Goal: Task Accomplishment & Management: Manage account settings

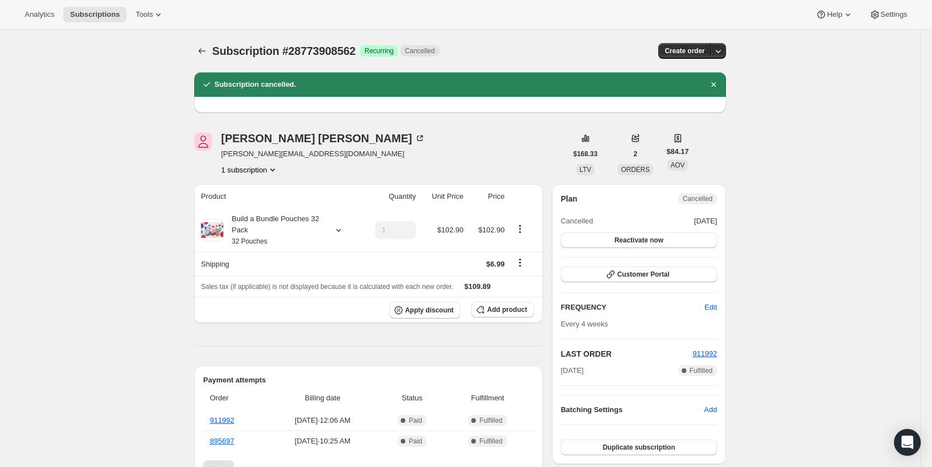
scroll to position [530, 0]
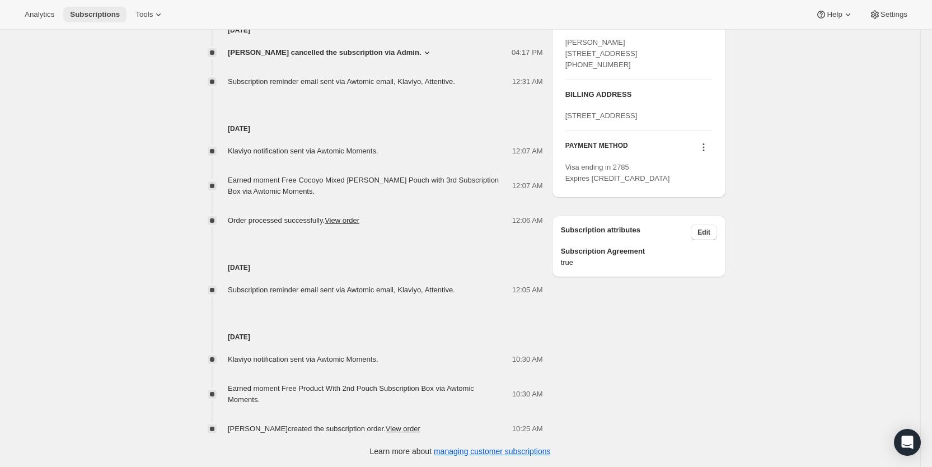
click at [100, 17] on span "Subscriptions" at bounding box center [95, 14] width 50 height 9
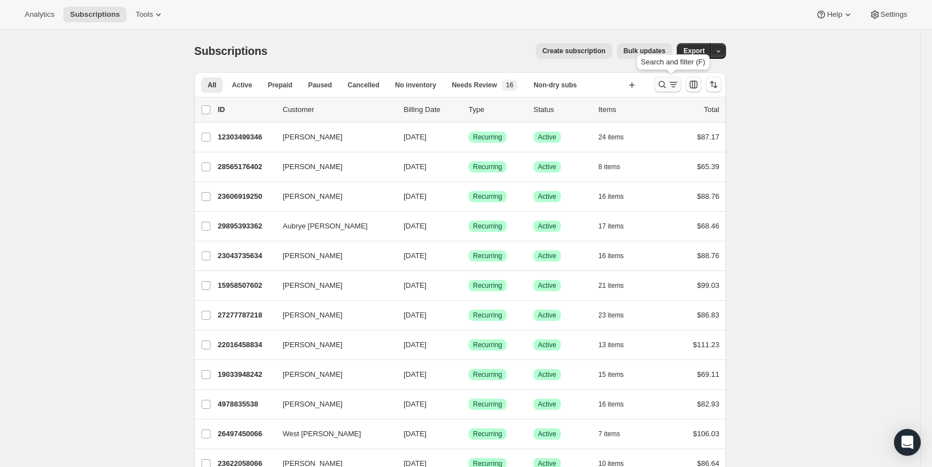
click at [666, 87] on icon "Search and filter results" at bounding box center [662, 84] width 7 height 7
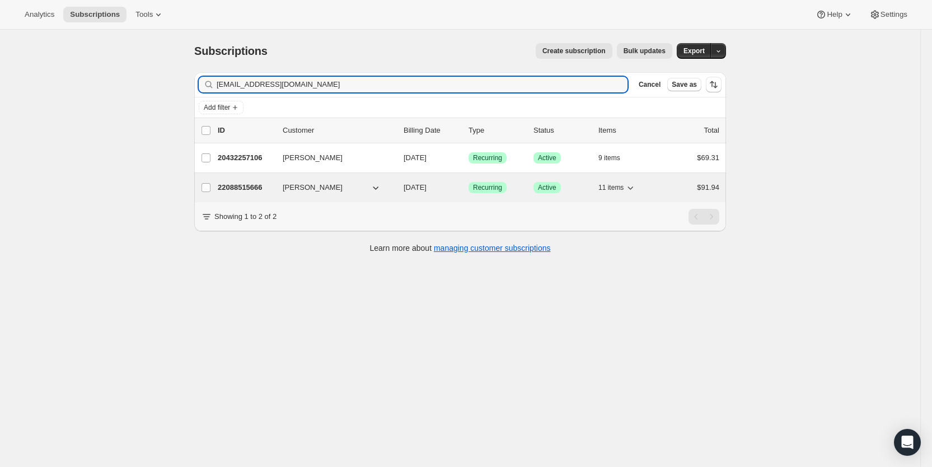
type input "[EMAIL_ADDRESS][DOMAIN_NAME]"
click at [425, 190] on span "[DATE]" at bounding box center [414, 187] width 23 height 8
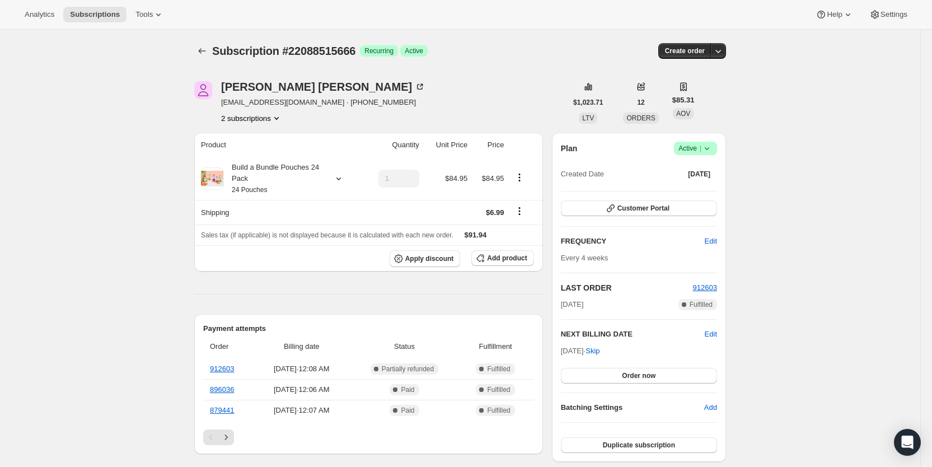
click at [276, 115] on icon "Product actions" at bounding box center [276, 117] width 11 height 11
click at [260, 131] on button "20432257106" at bounding box center [256, 139] width 84 height 18
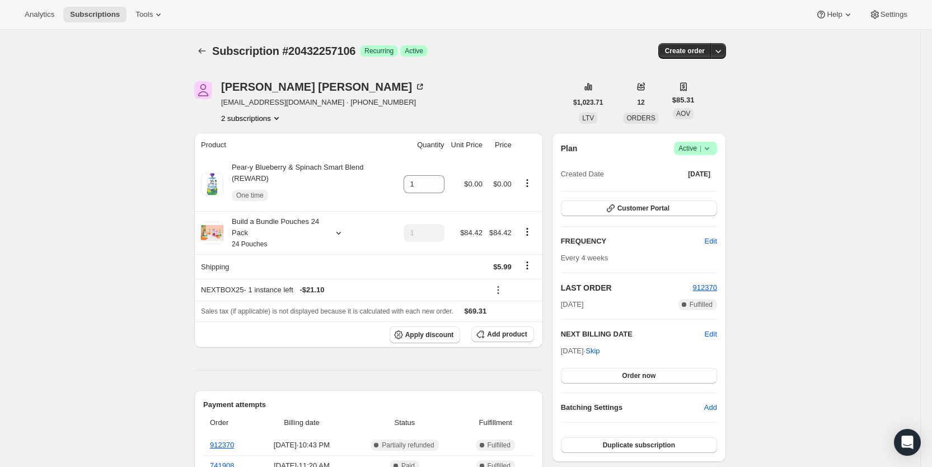
click at [262, 119] on button "2 subscriptions" at bounding box center [251, 117] width 61 height 11
click at [248, 155] on span "22088515666" at bounding box center [239, 158] width 45 height 8
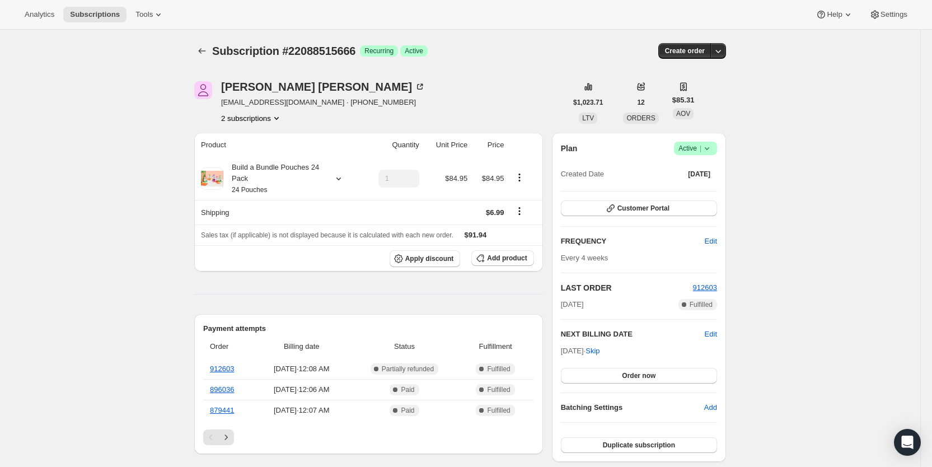
click at [270, 120] on button "2 subscriptions" at bounding box center [251, 117] width 61 height 11
click at [253, 142] on span "20432257106" at bounding box center [239, 139] width 45 height 8
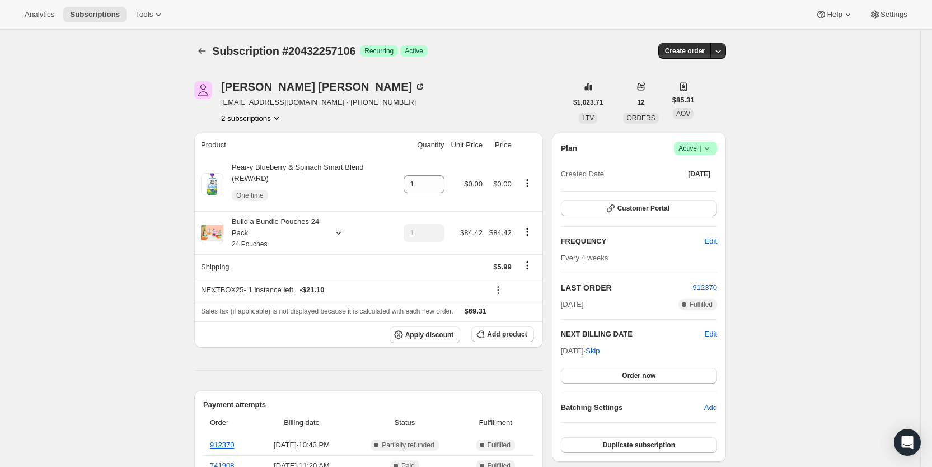
click at [279, 113] on icon "Product actions" at bounding box center [276, 117] width 11 height 11
click at [256, 156] on span "22088515666" at bounding box center [239, 158] width 45 height 8
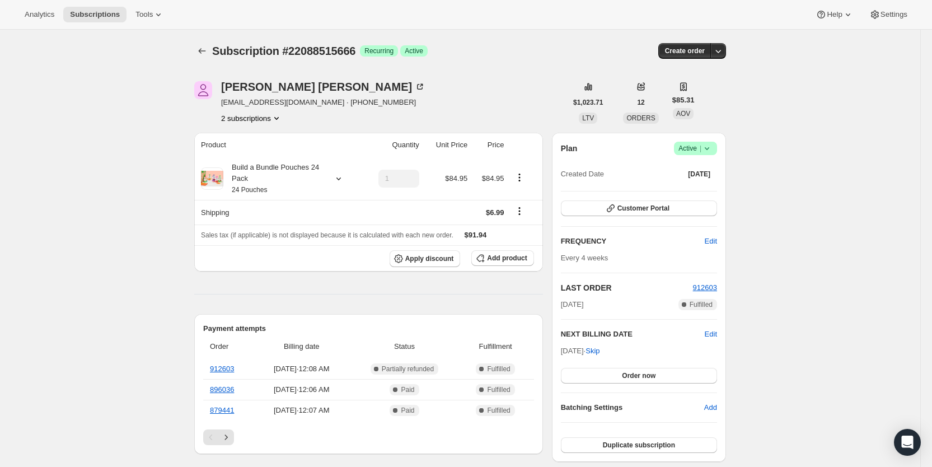
click at [711, 148] on icon at bounding box center [706, 148] width 11 height 11
click at [706, 190] on span "Cancel subscription" at bounding box center [700, 189] width 63 height 8
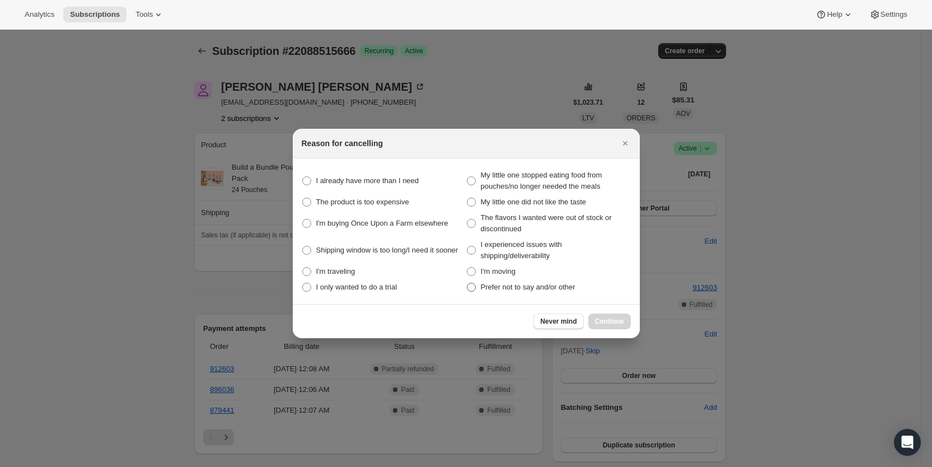
click at [488, 287] on span "Prefer not to say and/or other" at bounding box center [528, 287] width 95 height 8
click at [467, 283] on other "Prefer not to say and/or other" at bounding box center [467, 283] width 1 height 1
radio other "true"
drag, startPoint x: 605, startPoint y: 319, endPoint x: 490, endPoint y: 292, distance: 118.5
click at [603, 318] on span "Continue" at bounding box center [609, 321] width 29 height 9
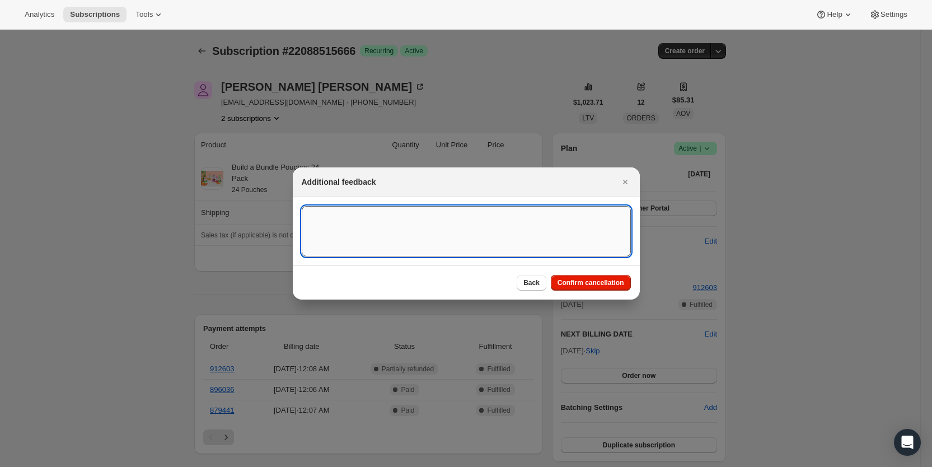
click at [326, 214] on textarea ":rbjb:" at bounding box center [466, 231] width 329 height 50
type textarea "Had 2 subscriptions, canceled one SY"
click at [601, 279] on span "Confirm cancellation" at bounding box center [590, 282] width 67 height 9
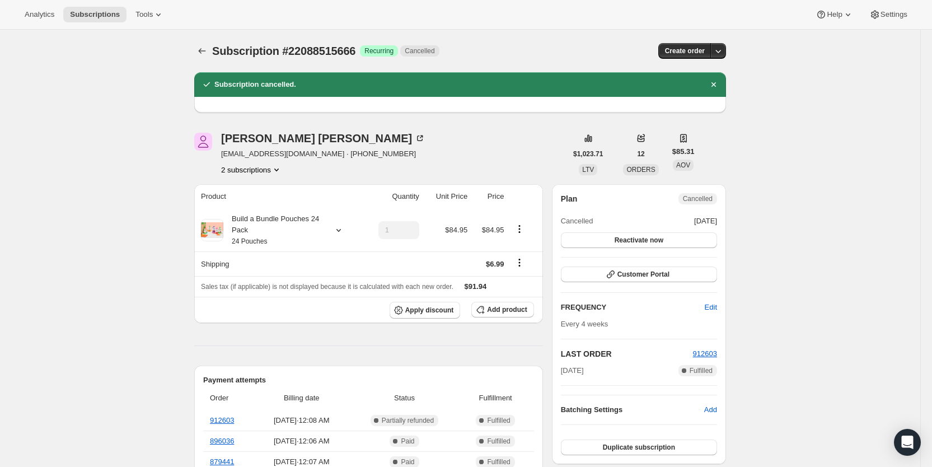
click at [261, 168] on button "2 subscriptions" at bounding box center [251, 169] width 61 height 11
click at [251, 191] on span "20432257106" at bounding box center [239, 190] width 45 height 8
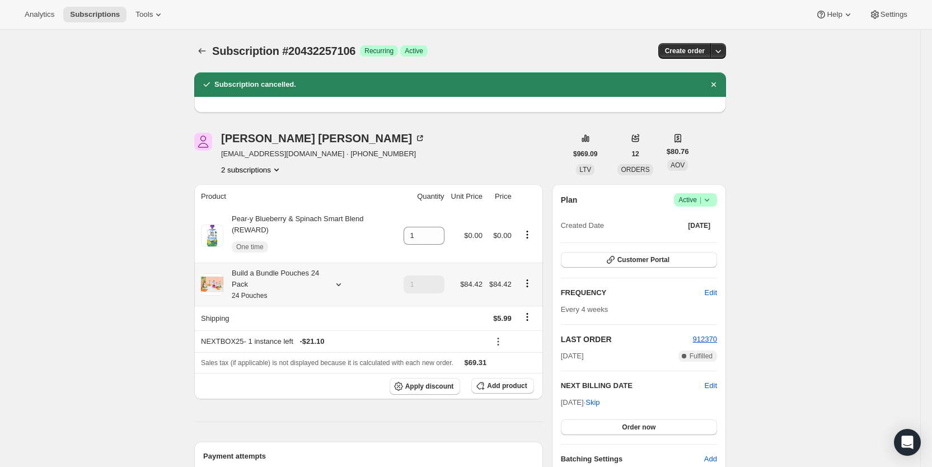
click at [344, 279] on icon at bounding box center [338, 284] width 11 height 11
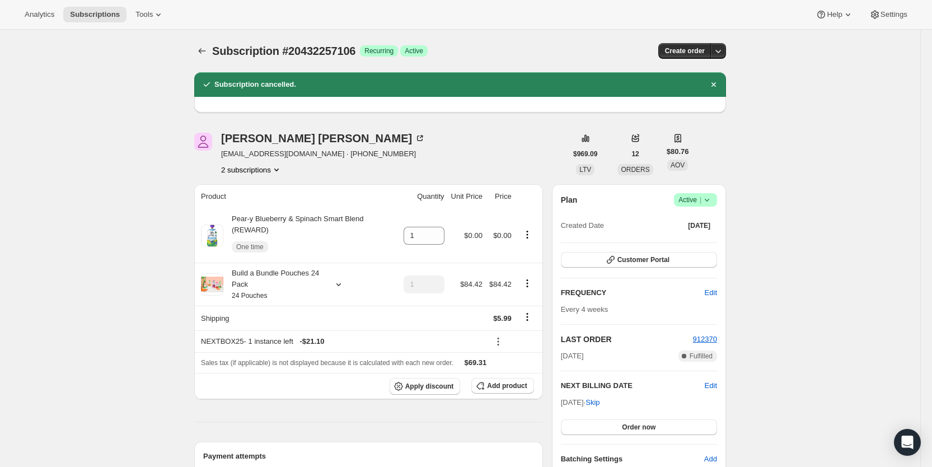
click at [275, 172] on icon "Product actions" at bounding box center [276, 169] width 11 height 11
click at [243, 217] on button "22088515666" at bounding box center [256, 209] width 84 height 18
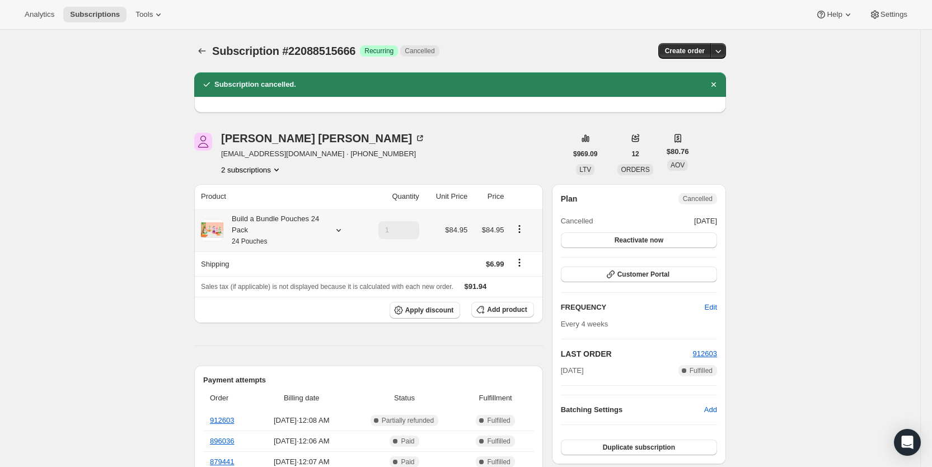
click at [341, 228] on icon at bounding box center [338, 229] width 11 height 11
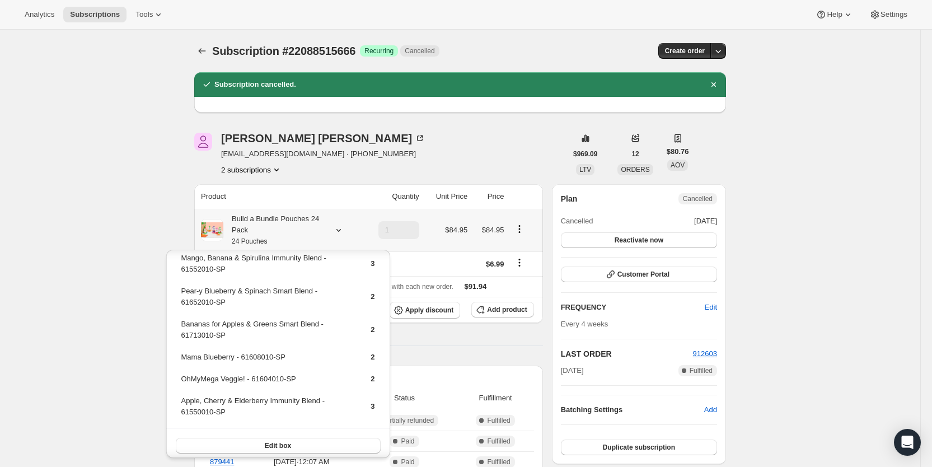
scroll to position [160, 0]
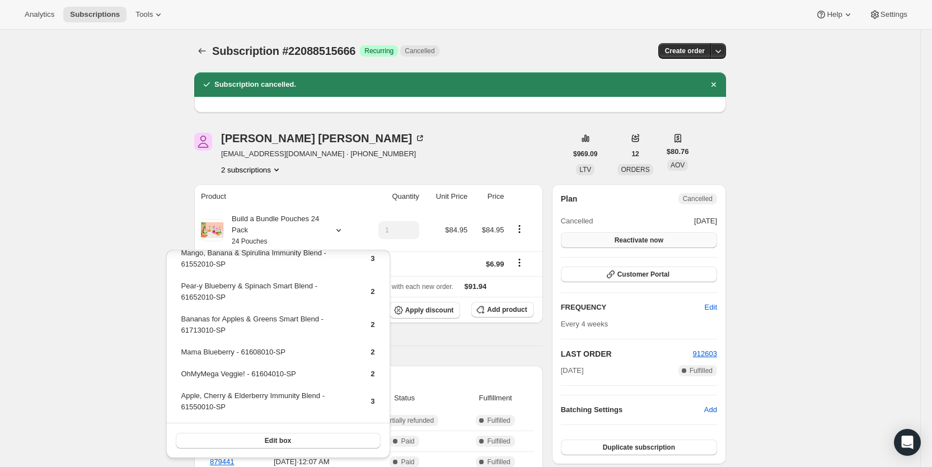
click at [642, 241] on span "Reactivate now" at bounding box center [638, 240] width 49 height 9
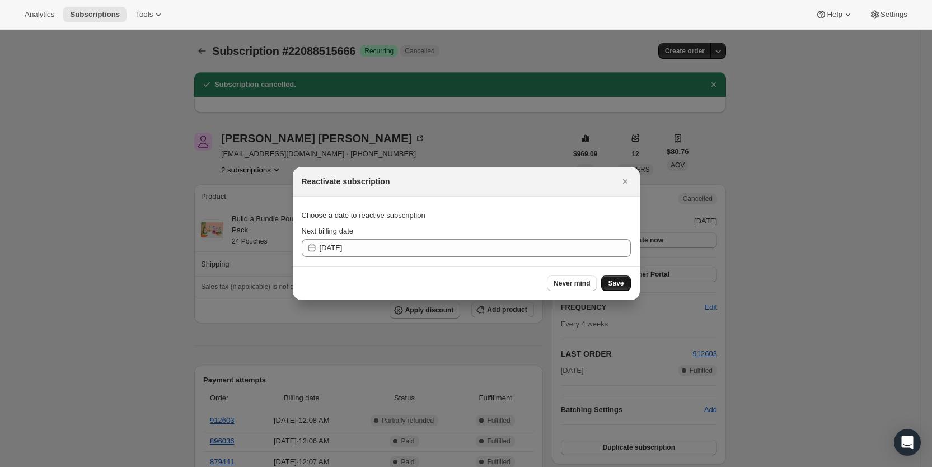
click at [612, 285] on span "Save" at bounding box center [616, 283] width 16 height 9
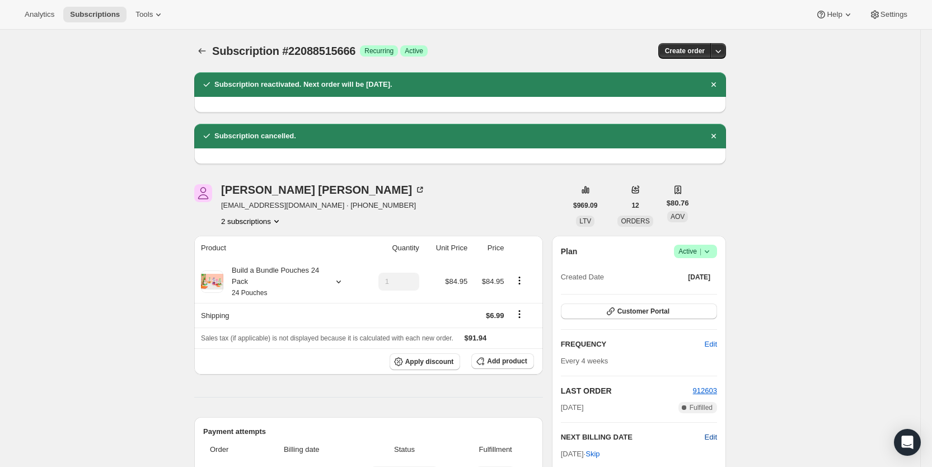
click at [715, 438] on span "Edit" at bounding box center [710, 436] width 12 height 11
click at [632, 457] on input "[DATE]" at bounding box center [639, 457] width 156 height 19
type input "[DATE]"
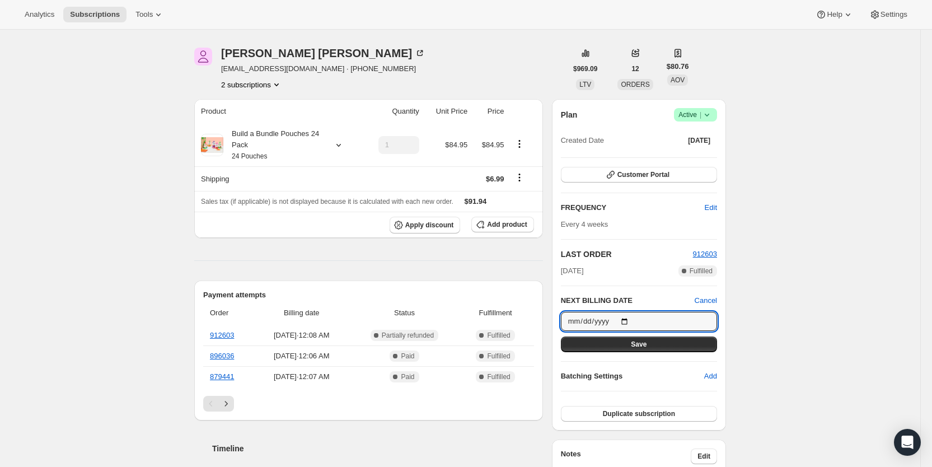
scroll to position [164, 0]
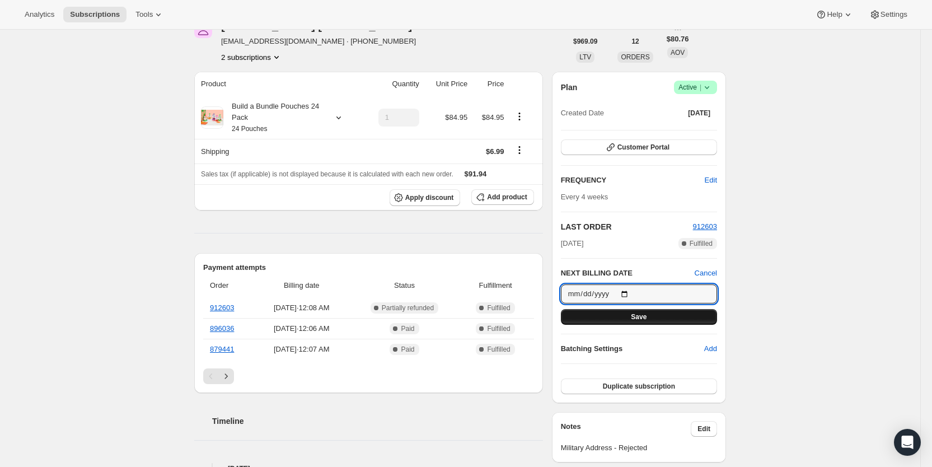
click at [646, 314] on span "Save" at bounding box center [639, 316] width 16 height 9
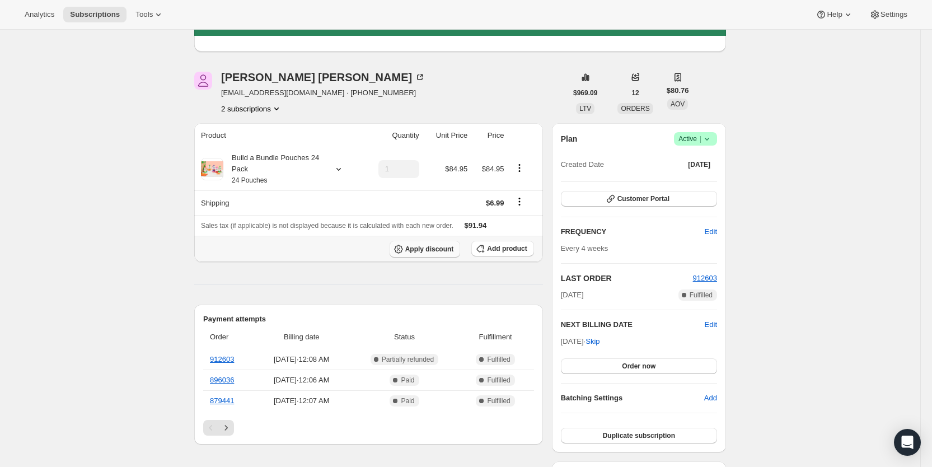
click at [441, 249] on span "Apply discount" at bounding box center [429, 249] width 49 height 9
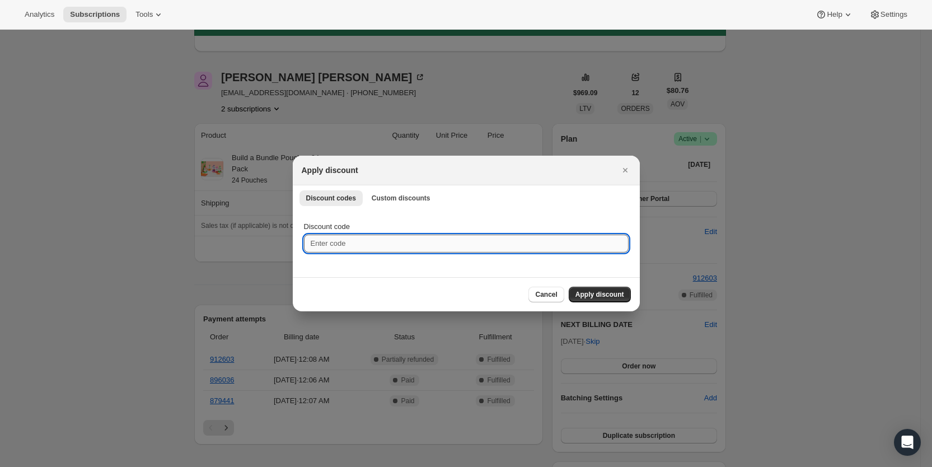
click at [441, 250] on input "Discount code" at bounding box center [466, 243] width 325 height 18
type input "nextbox25"
click at [598, 297] on span "Apply discount" at bounding box center [599, 294] width 49 height 9
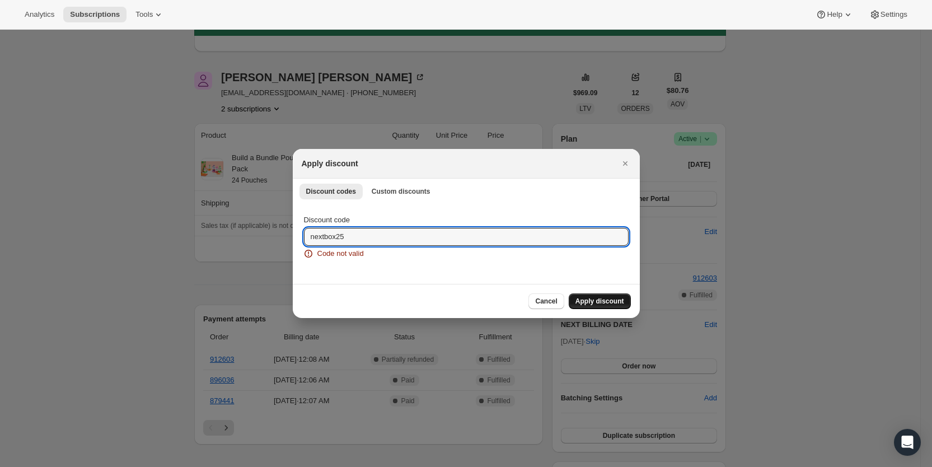
drag, startPoint x: 361, startPoint y: 237, endPoint x: 302, endPoint y: 237, distance: 59.9
click at [302, 237] on div "Discount code nextbox25 Code not valid" at bounding box center [466, 243] width 347 height 81
type input "CR_25"
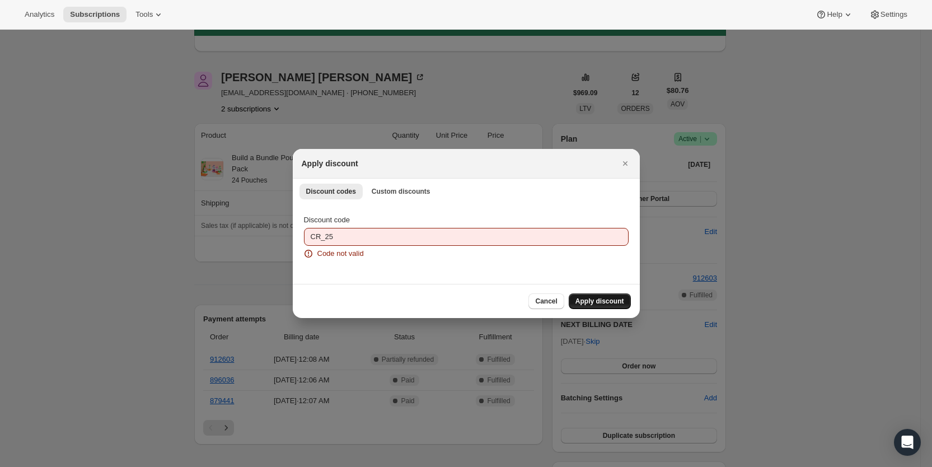
click at [596, 298] on span "Apply discount" at bounding box center [599, 301] width 49 height 9
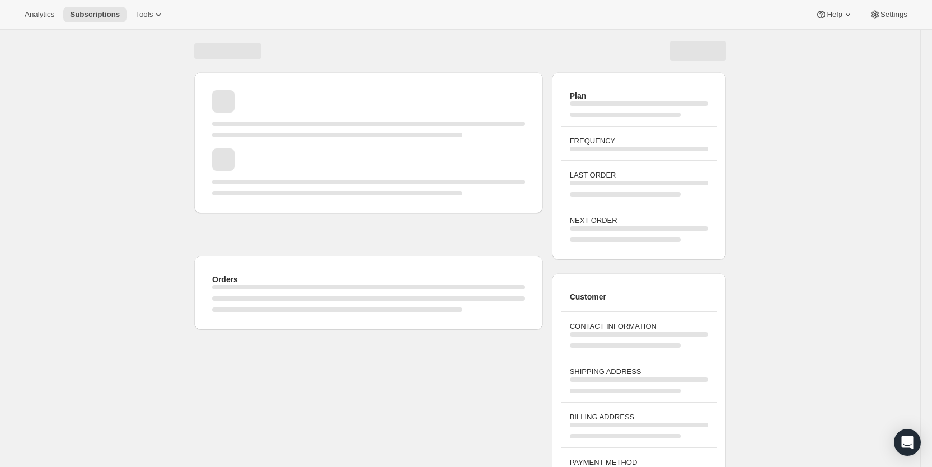
scroll to position [39, 0]
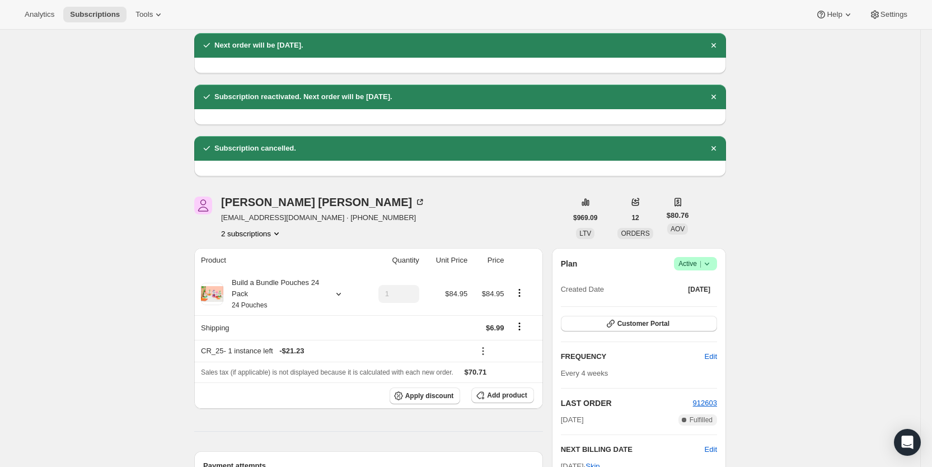
click at [276, 232] on icon "Product actions" at bounding box center [276, 233] width 11 height 11
click at [263, 252] on span "20432257106" at bounding box center [256, 254] width 78 height 11
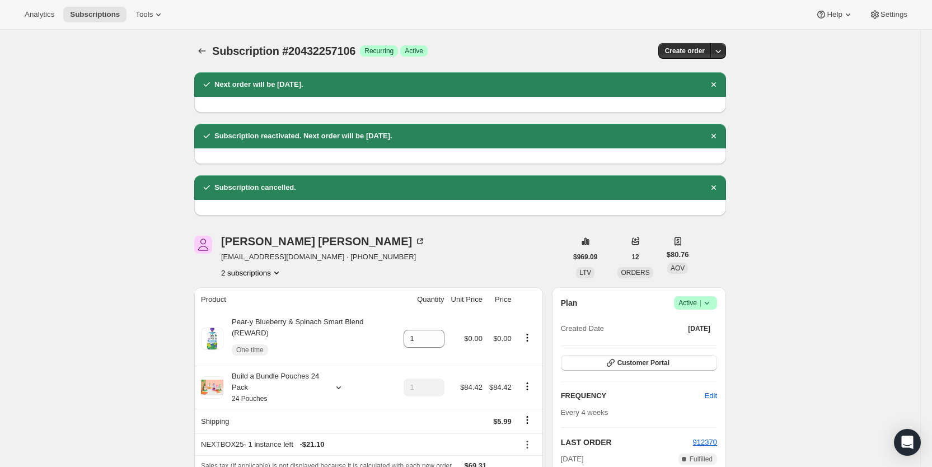
click at [253, 270] on button "2 subscriptions" at bounding box center [251, 272] width 61 height 11
click at [253, 307] on span "22088515666" at bounding box center [256, 312] width 78 height 11
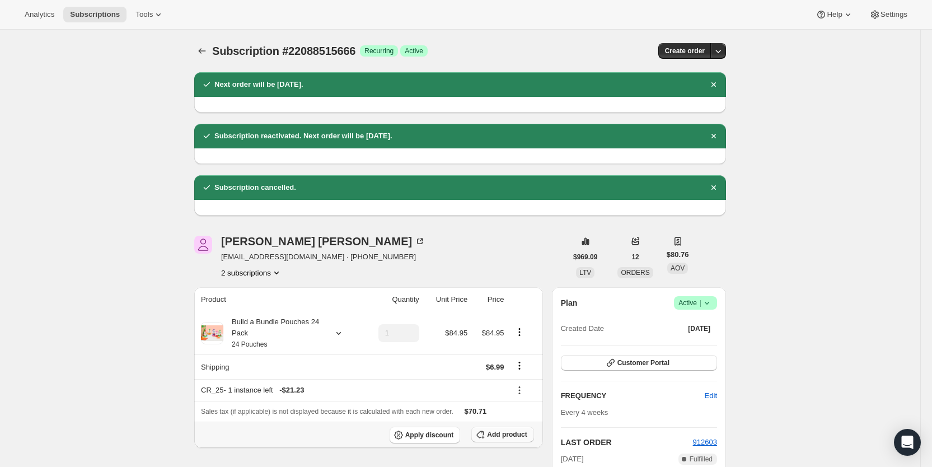
click at [502, 430] on span "Add product" at bounding box center [507, 434] width 40 height 9
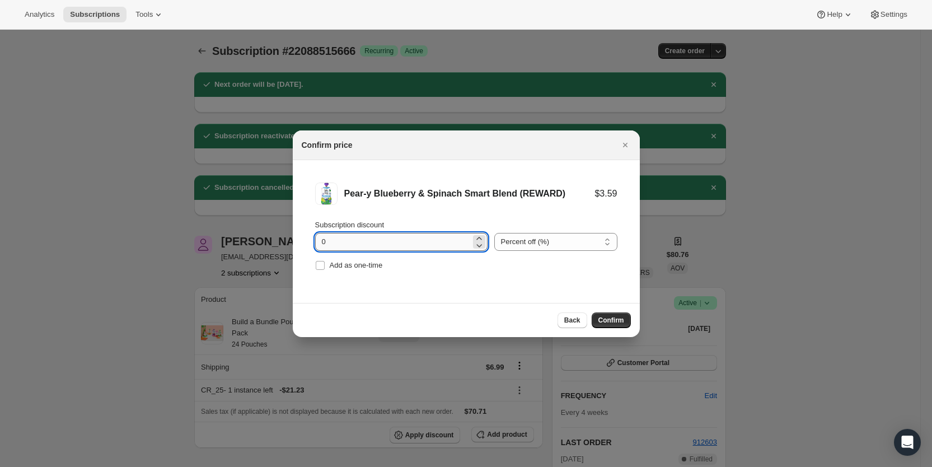
drag, startPoint x: 323, startPoint y: 241, endPoint x: 331, endPoint y: 240, distance: 7.9
click at [331, 240] on input "0" at bounding box center [393, 242] width 156 height 18
type input "100"
click at [321, 263] on input "Add as one-time" at bounding box center [320, 265] width 9 height 9
checkbox input "true"
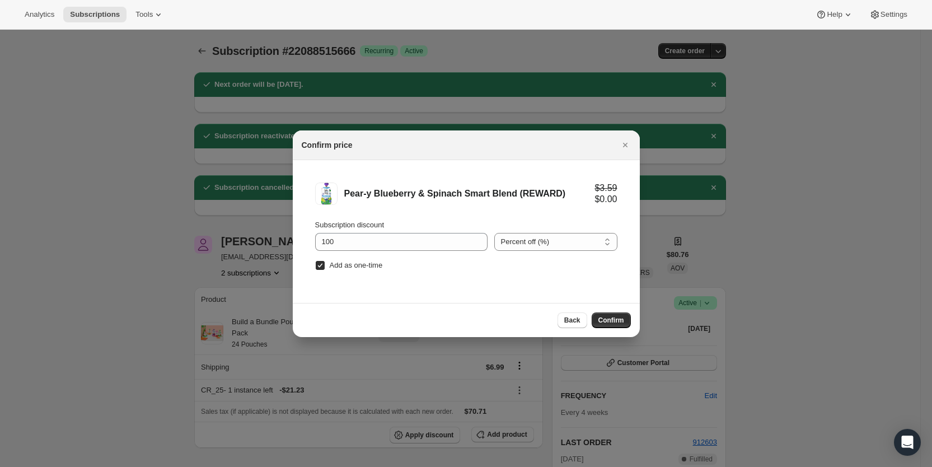
click at [604, 323] on span "Confirm" at bounding box center [611, 320] width 26 height 9
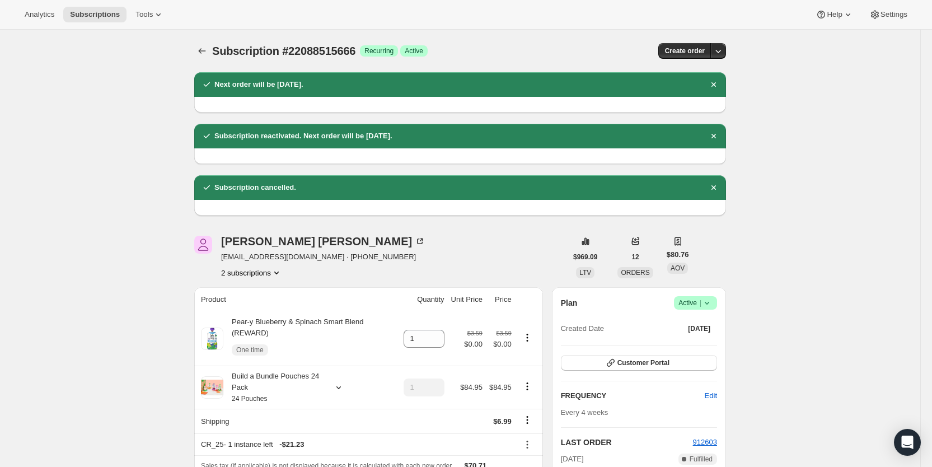
click at [269, 274] on button "2 subscriptions" at bounding box center [251, 272] width 61 height 11
click at [257, 293] on span "20432257106" at bounding box center [239, 293] width 45 height 8
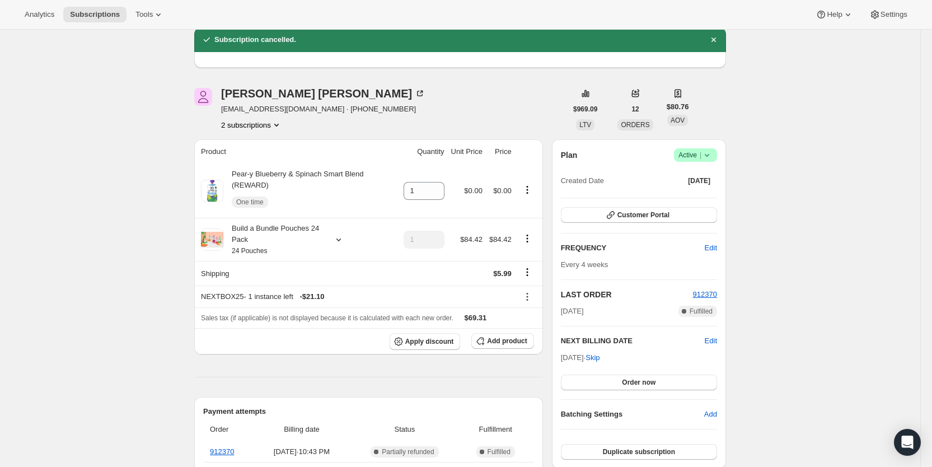
scroll to position [144, 0]
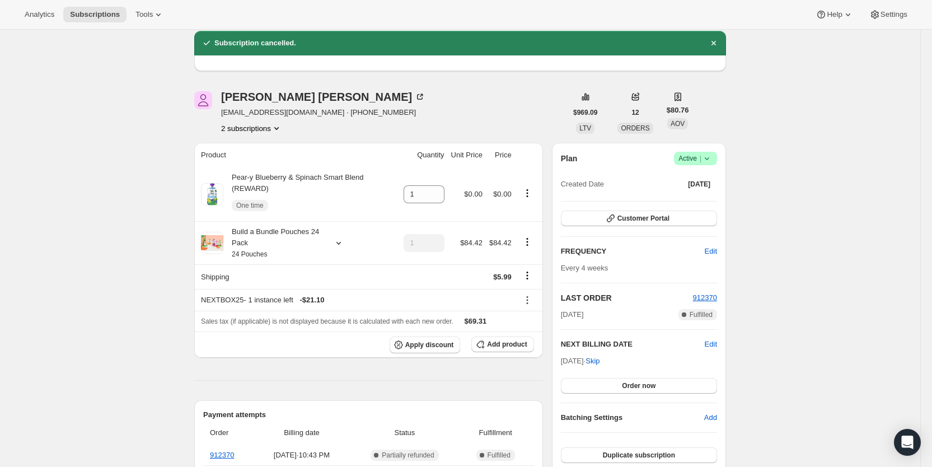
click at [712, 158] on icon at bounding box center [706, 158] width 11 height 11
click at [703, 194] on button "Cancel subscription" at bounding box center [700, 199] width 70 height 18
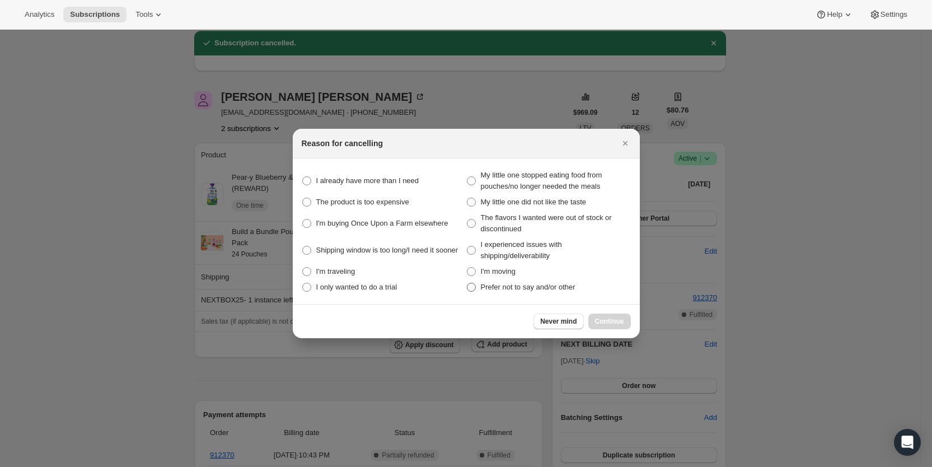
click at [473, 284] on span ":rch7:" at bounding box center [471, 287] width 9 height 9
click at [467, 283] on other "Prefer not to say and/or other" at bounding box center [467, 283] width 1 height 1
radio other "true"
click at [609, 319] on span "Continue" at bounding box center [609, 321] width 29 height 9
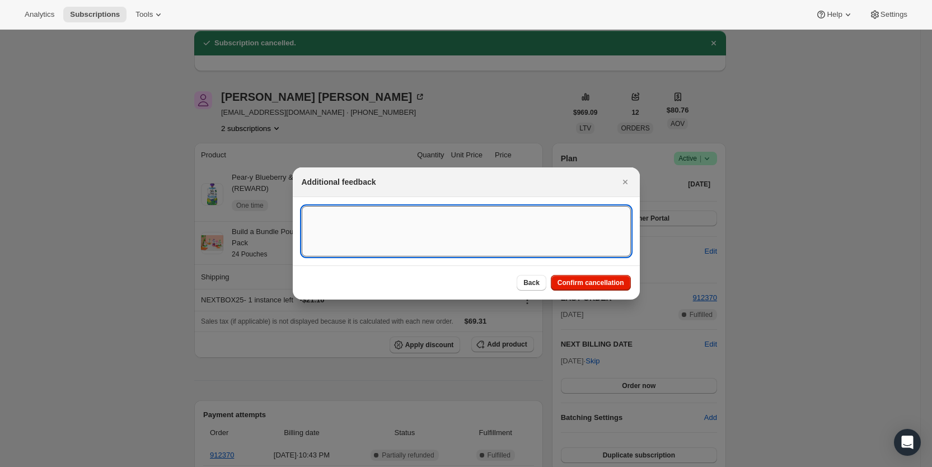
click at [318, 224] on textarea ":rch7:" at bounding box center [466, 231] width 329 height 50
type textarea "Had 2 subscriptions, cancel one per customer, SY"
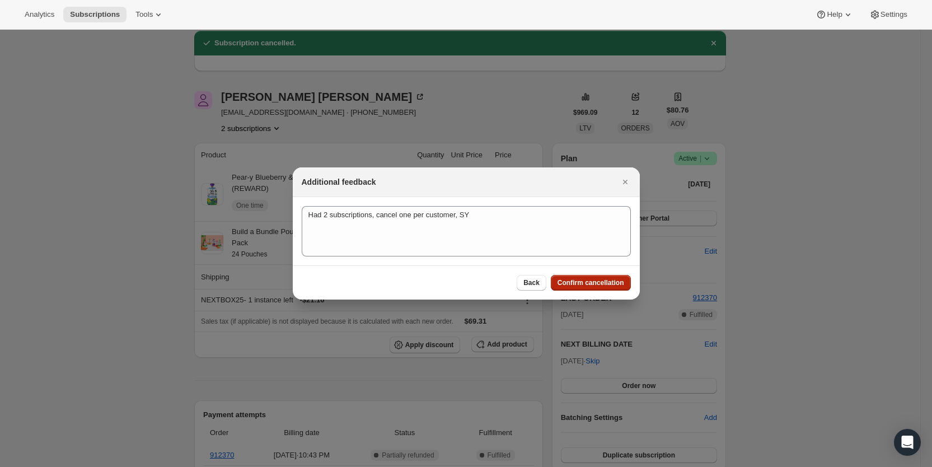
click at [595, 280] on span "Confirm cancellation" at bounding box center [590, 282] width 67 height 9
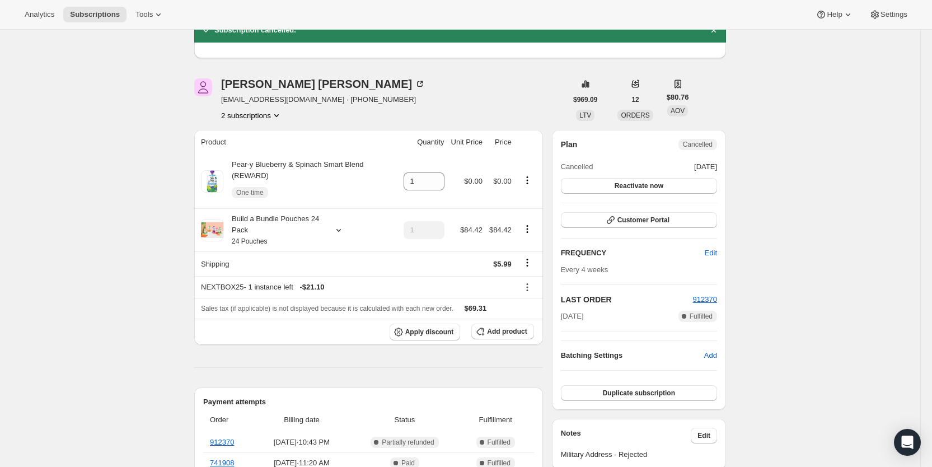
scroll to position [214, 0]
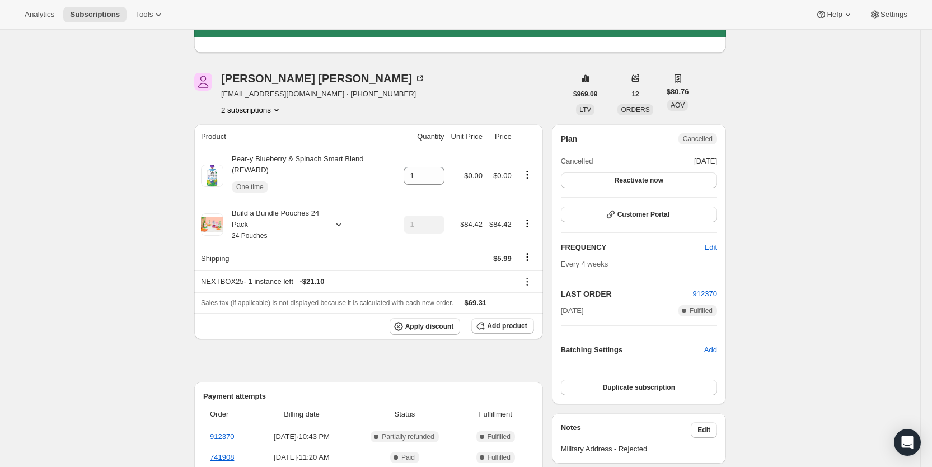
click at [264, 111] on button "2 subscriptions" at bounding box center [251, 109] width 61 height 11
click at [256, 150] on span "22088515666" at bounding box center [239, 149] width 45 height 8
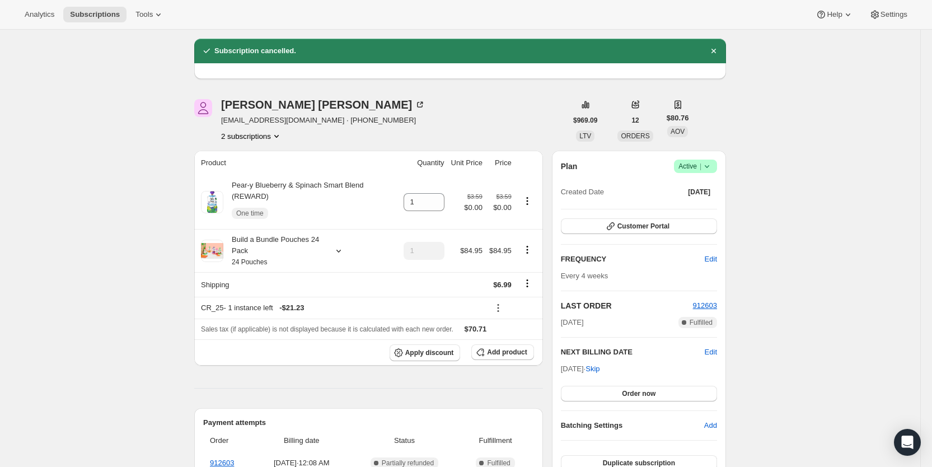
scroll to position [199, 0]
